Goal: Transaction & Acquisition: Purchase product/service

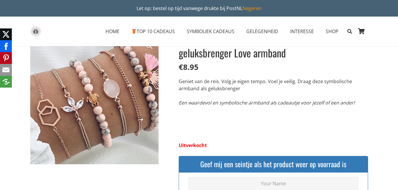
scroll to position [30, 0]
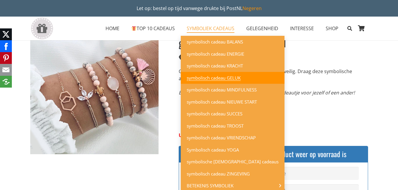
click at [224, 76] on span "symbolisch cadeau GELUK" at bounding box center [214, 78] width 54 height 6
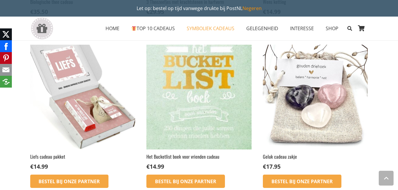
scroll to position [386, 0]
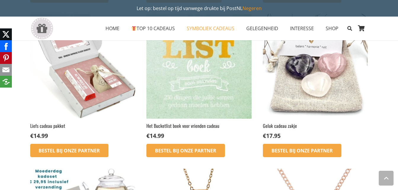
click at [89, 77] on img at bounding box center [82, 66] width 105 height 105
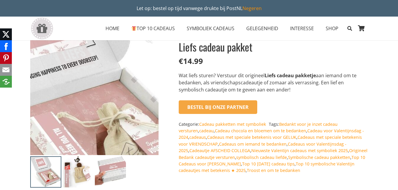
scroll to position [89, 0]
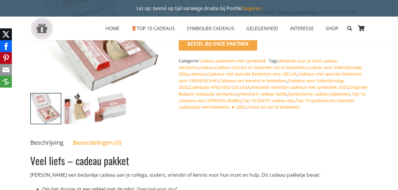
click at [84, 111] on img at bounding box center [78, 108] width 31 height 31
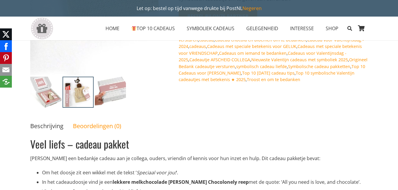
scroll to position [119, 0]
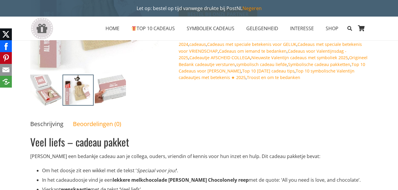
click at [121, 95] on img at bounding box center [110, 90] width 31 height 31
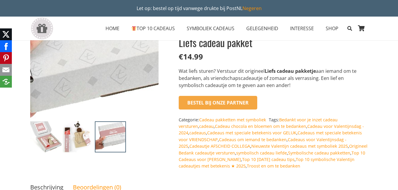
scroll to position [30, 0]
